Goal: Book appointment/travel/reservation

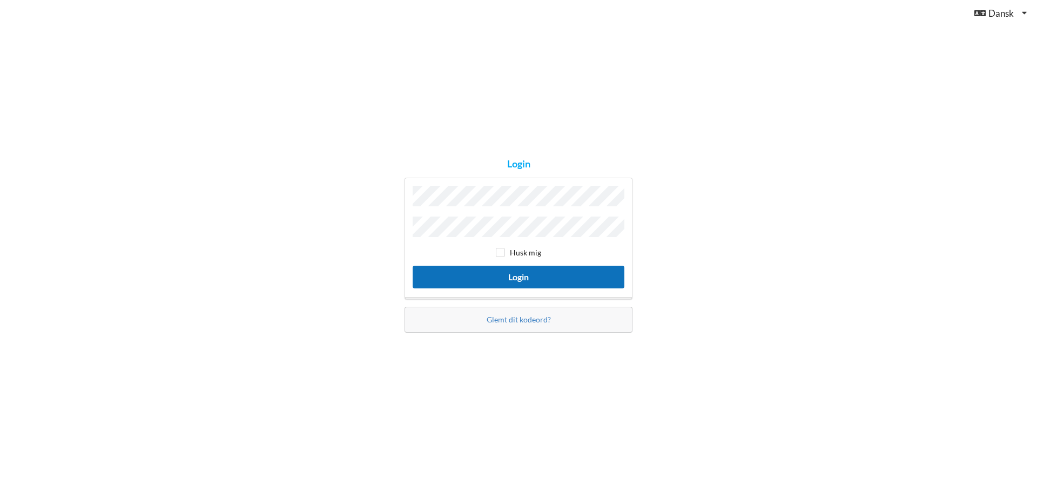
click at [511, 276] on button "Login" at bounding box center [519, 277] width 212 height 22
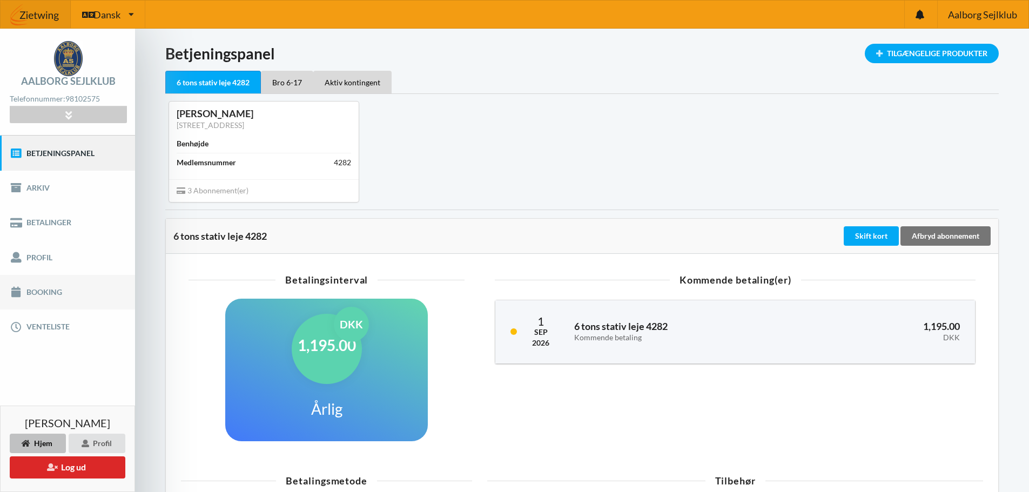
click at [56, 285] on link "Booking" at bounding box center [67, 292] width 135 height 35
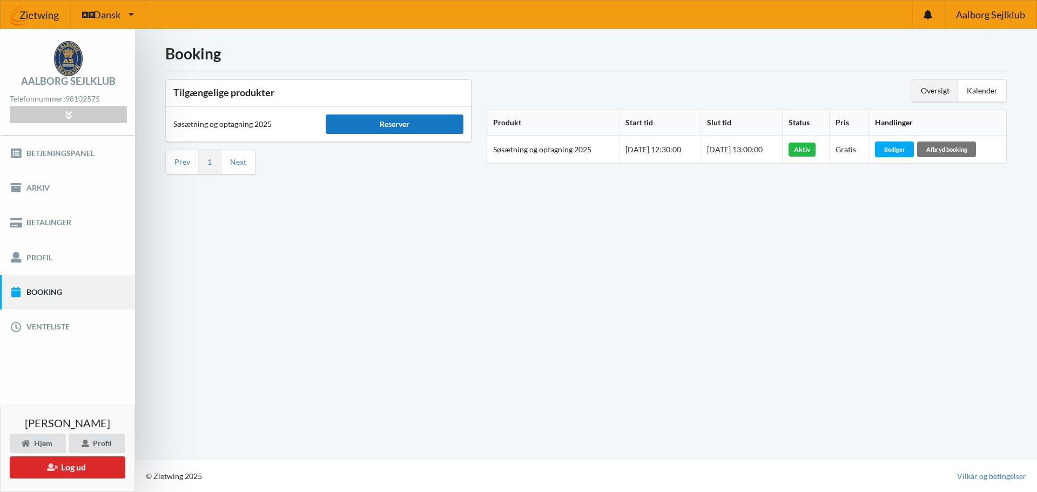
click at [401, 129] on div "Reserver" at bounding box center [394, 124] width 137 height 19
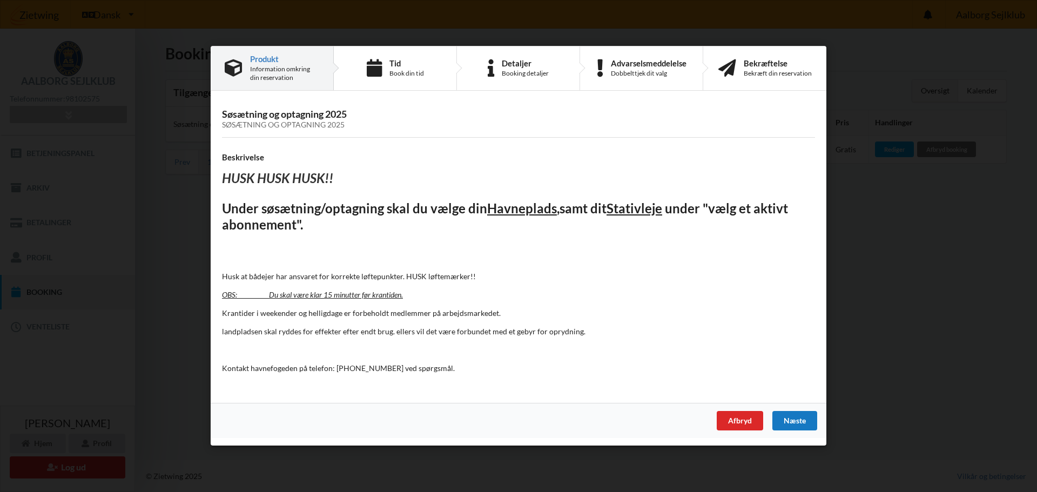
click at [805, 420] on div "Næste" at bounding box center [795, 421] width 45 height 19
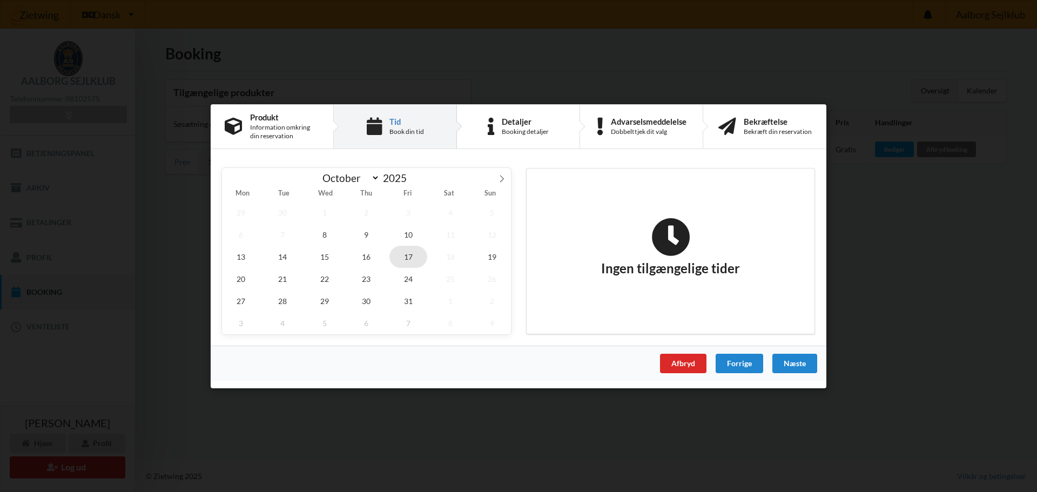
click at [407, 256] on span "17" at bounding box center [409, 256] width 38 height 22
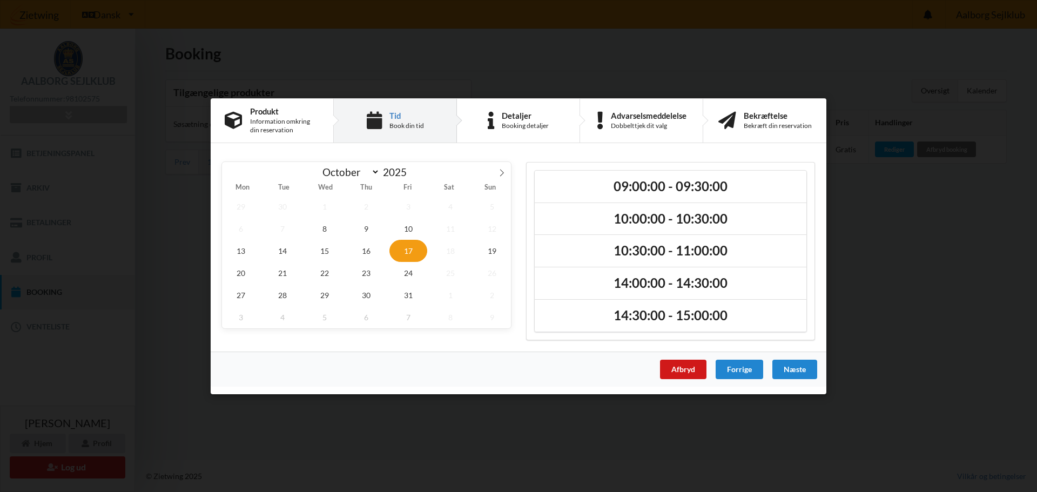
click at [677, 373] on div "Afbryd" at bounding box center [683, 369] width 46 height 19
